Goal: Information Seeking & Learning: Check status

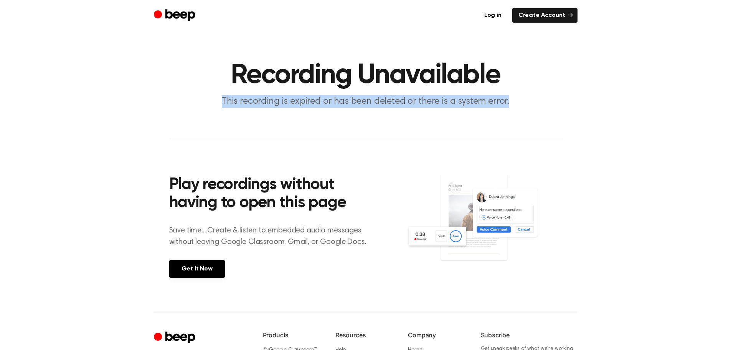
drag, startPoint x: 221, startPoint y: 101, endPoint x: 506, endPoint y: 99, distance: 284.5
click at [506, 99] on p "This recording is expired or has been deleted or there is a system error." at bounding box center [365, 101] width 295 height 13
copy p "This recording is expired or has been deleted or there is a system error."
